Goal: Information Seeking & Learning: Understand process/instructions

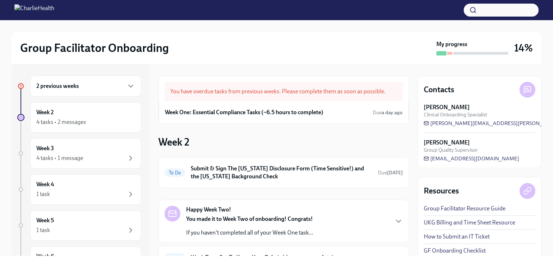
click at [264, 145] on div "Week 2 To Do Submit & Sign The [US_STATE] Disclosure Form (Time Sensitive!) and…" at bounding box center [283, 240] width 251 height 210
click at [329, 110] on div "Week One: Essential Compliance Tasks (~6.5 hours to complete) Due a day ago" at bounding box center [284, 112] width 238 height 11
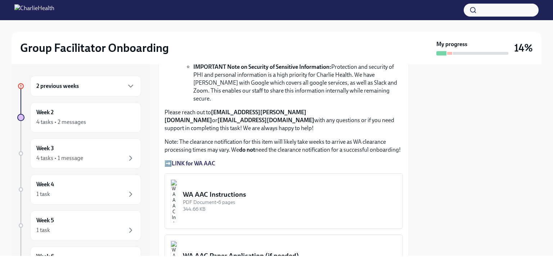
scroll to position [571, 0]
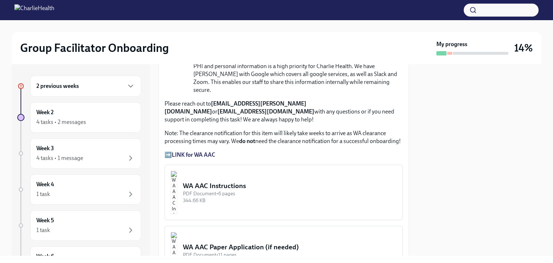
click at [205, 176] on button "WA AAC Instructions PDF Document • 6 pages 344.66 KB" at bounding box center [284, 192] width 238 height 55
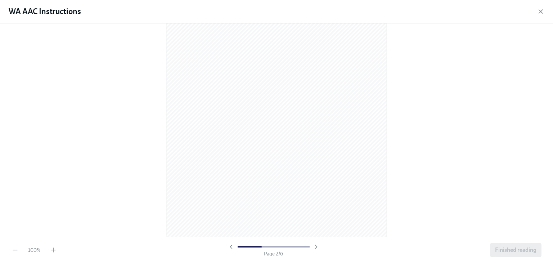
scroll to position [330, 0]
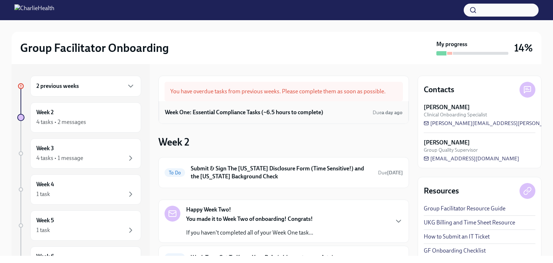
click at [341, 113] on div "Week One: Essential Compliance Tasks (~6.5 hours to complete) Due a day ago" at bounding box center [284, 112] width 238 height 11
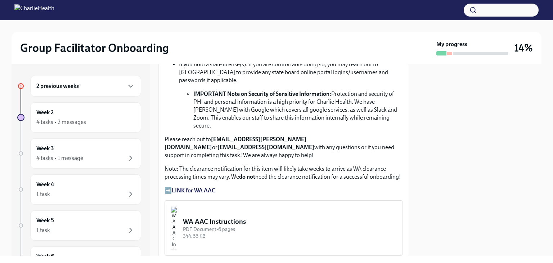
scroll to position [550, 0]
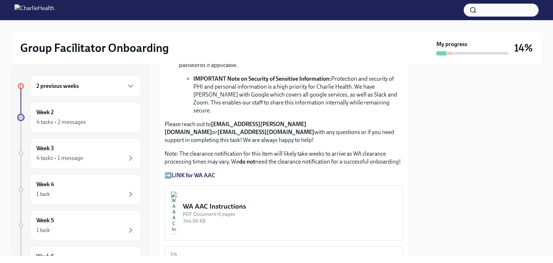
click at [198, 172] on strong "LINK for WA AAC" at bounding box center [194, 175] width 44 height 7
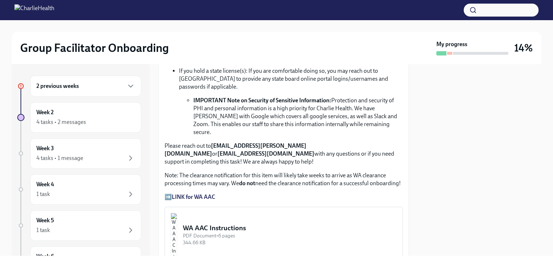
scroll to position [526, 0]
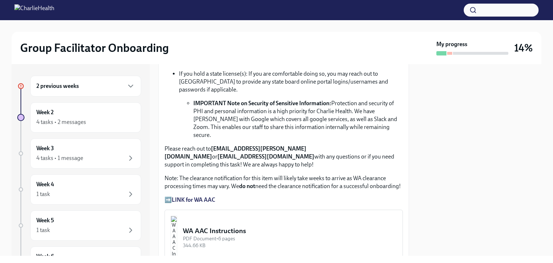
click at [200, 196] on strong "LINK for WA AAC" at bounding box center [194, 199] width 44 height 7
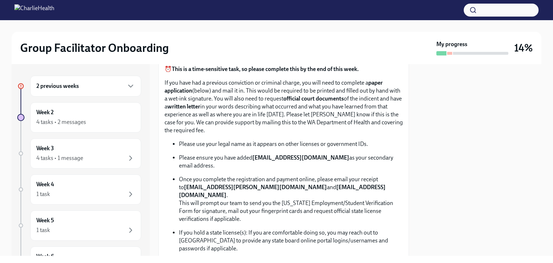
scroll to position [361, 0]
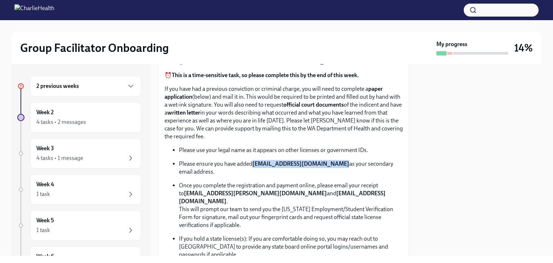
drag, startPoint x: 255, startPoint y: 162, endPoint x: 332, endPoint y: 162, distance: 77.4
click at [332, 162] on strong "[EMAIL_ADDRESS][DOMAIN_NAME]" at bounding box center [300, 163] width 97 height 7
copy strong "[EMAIL_ADDRESS][DOMAIN_NAME]"
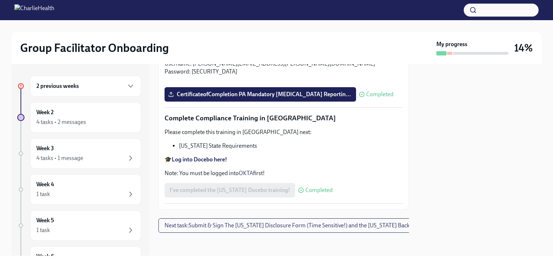
scroll to position [1598, 0]
click at [386, 222] on span "Next task : Submit & Sign The Utah Disclosure Form (Time Sensitive!) and the Lo…" at bounding box center [305, 225] width 280 height 7
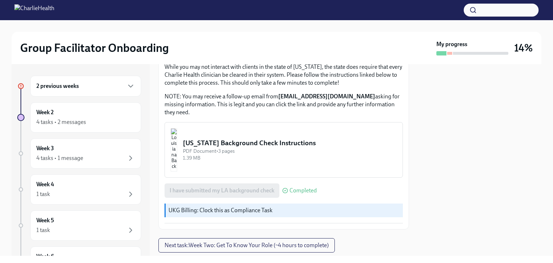
scroll to position [269, 0]
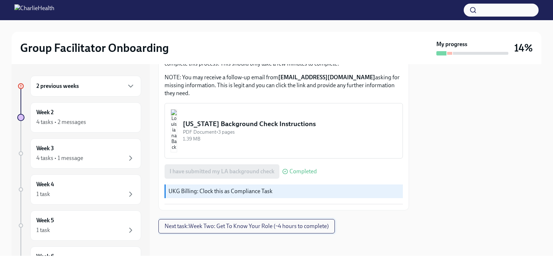
click at [301, 229] on button "Next task : Week Two: Get To Know Your Role (~4 hours to complete)" at bounding box center [246, 226] width 176 height 14
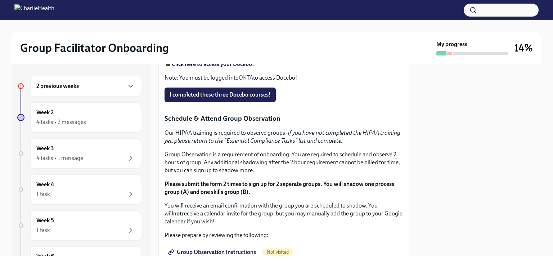
scroll to position [311, 0]
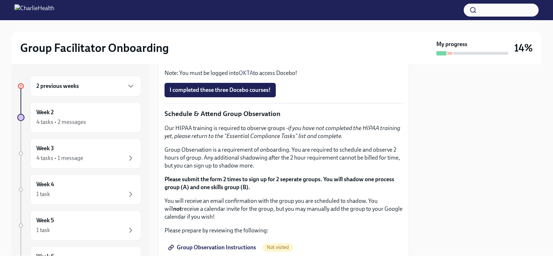
drag, startPoint x: 337, startPoint y: 159, endPoint x: 240, endPoint y: 161, distance: 96.9
copy p "https://calendly.com/maggiegreenawalt"
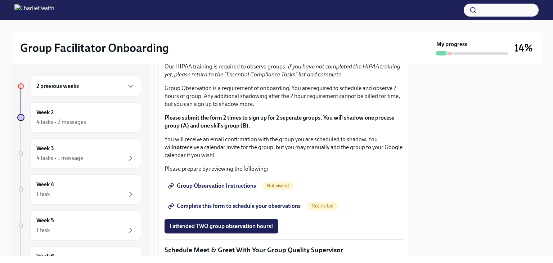
scroll to position [386, 0]
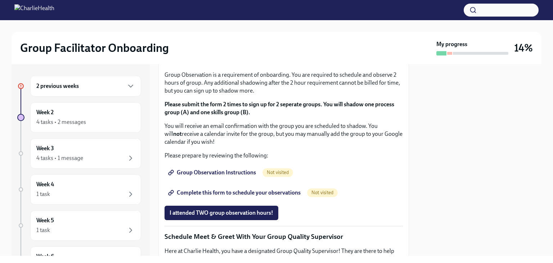
click at [231, 19] on span "I completed these three Docebo courses!" at bounding box center [220, 15] width 101 height 7
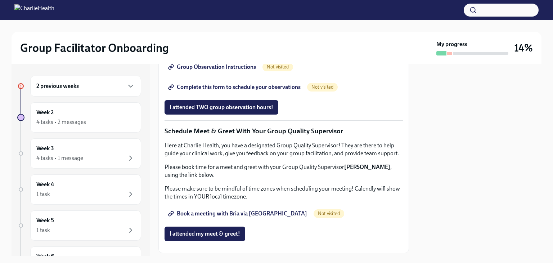
scroll to position [493, 0]
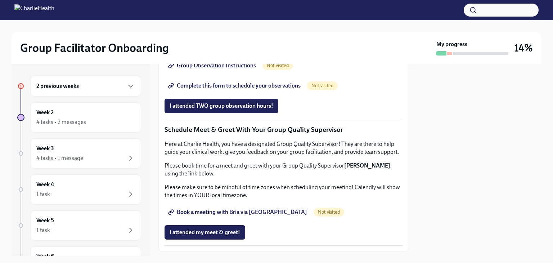
click at [204, 47] on div "Group Facilitator Onboarding" at bounding box center [227, 48] width 414 height 14
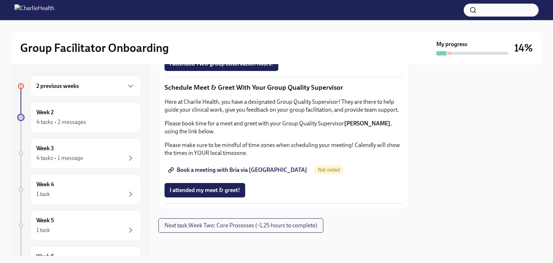
scroll to position [720, 0]
click at [246, 170] on span "Book a meeting with Bria via Calendly" at bounding box center [239, 169] width 138 height 7
click at [293, 227] on span "Next task : Week Two: Core Processes (~1.25 hours to complete)" at bounding box center [241, 225] width 153 height 7
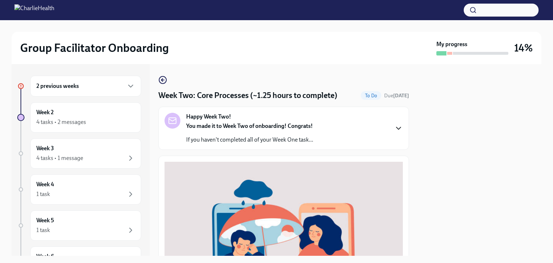
click at [394, 126] on icon "button" at bounding box center [398, 128] width 9 height 9
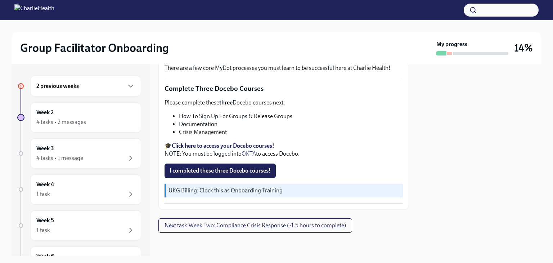
scroll to position [460, 0]
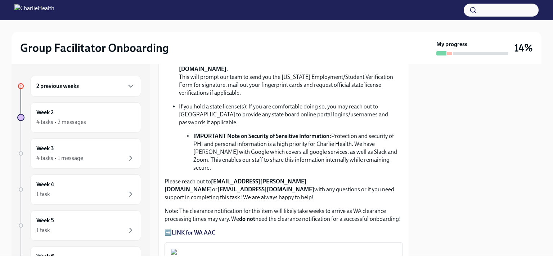
scroll to position [501, 0]
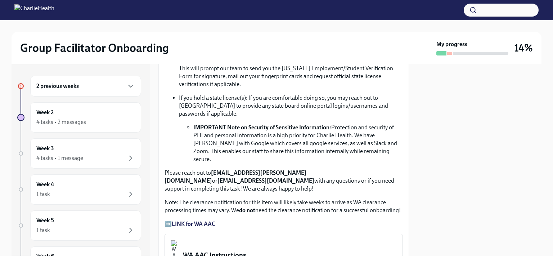
click at [214, 220] on strong "LINK for WA AAC" at bounding box center [194, 223] width 44 height 7
click at [209, 220] on strong "LINK for WA AAC" at bounding box center [194, 223] width 44 height 7
click at [180, 220] on strong "LINK for WA AAC" at bounding box center [194, 223] width 44 height 7
click at [198, 220] on strong "LINK for WA AAC" at bounding box center [194, 223] width 44 height 7
click at [208, 220] on strong "LINK for WA AAC" at bounding box center [194, 223] width 44 height 7
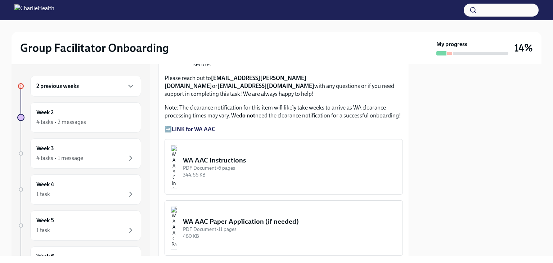
scroll to position [590, 0]
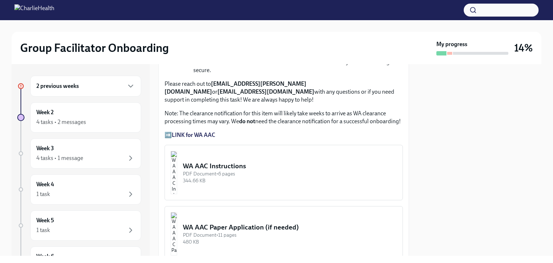
click at [218, 161] on div "WA AAC Instructions" at bounding box center [290, 165] width 214 height 9
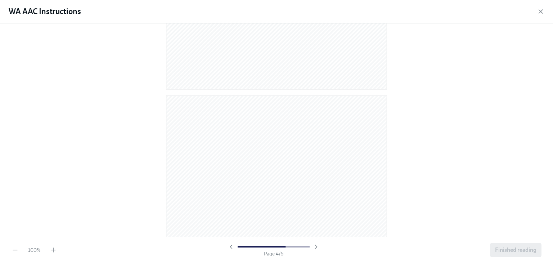
scroll to position [822, 0]
